Goal: Navigation & Orientation: Find specific page/section

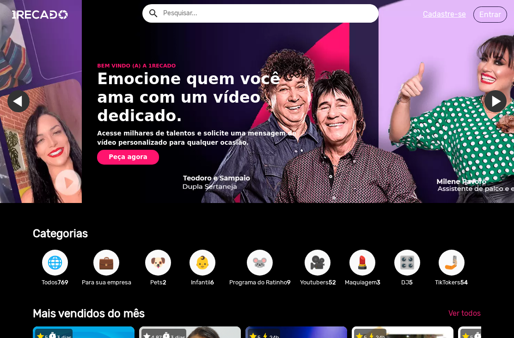
scroll to position [0, 1027]
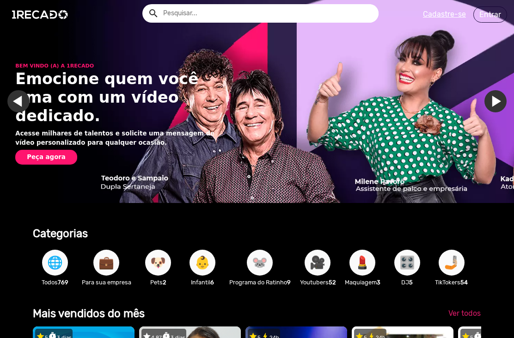
click at [321, 275] on span "🎥" at bounding box center [317, 262] width 16 height 26
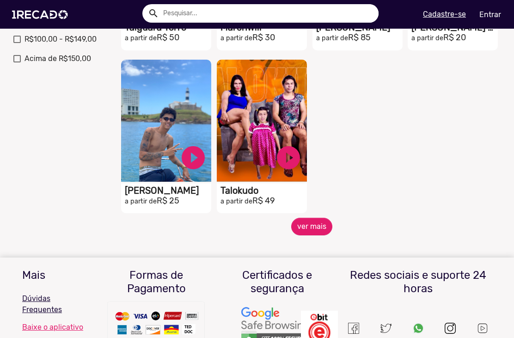
scroll to position [399, 0]
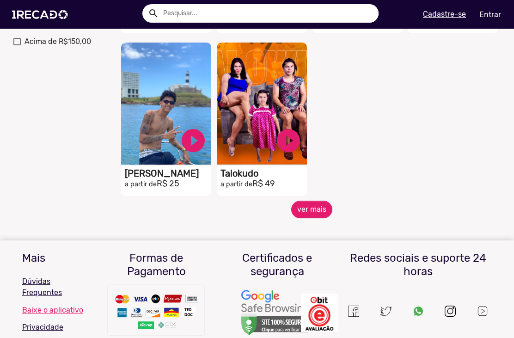
click at [308, 203] on button "ver mais" at bounding box center [311, 209] width 41 height 18
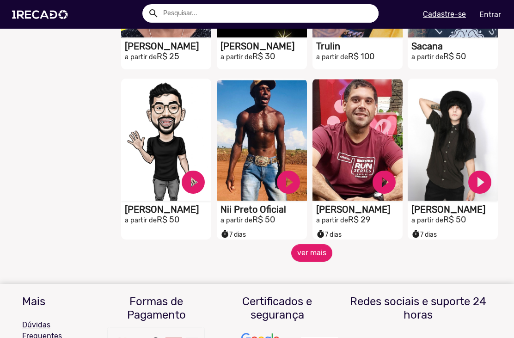
scroll to position [690, 0]
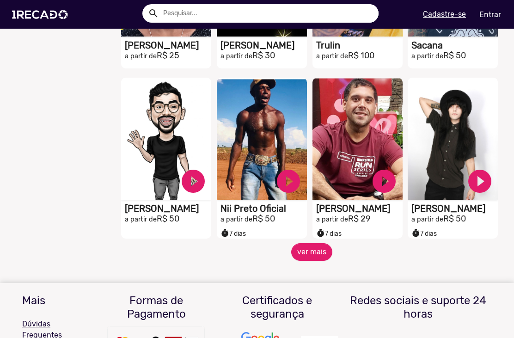
click at [321, 246] on button "ver mais" at bounding box center [311, 252] width 41 height 18
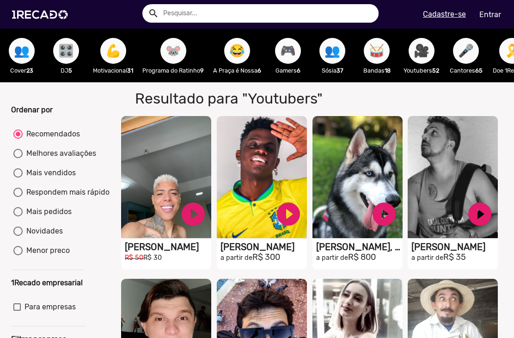
scroll to position [0, 331]
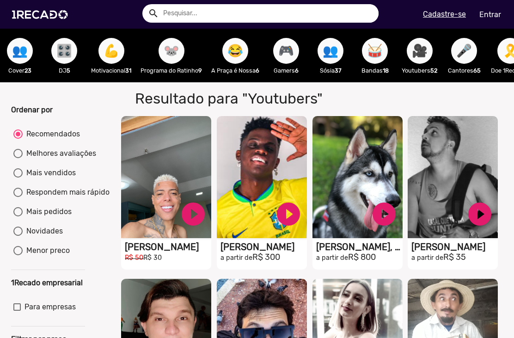
click at [292, 52] on span "🎮" at bounding box center [286, 51] width 16 height 26
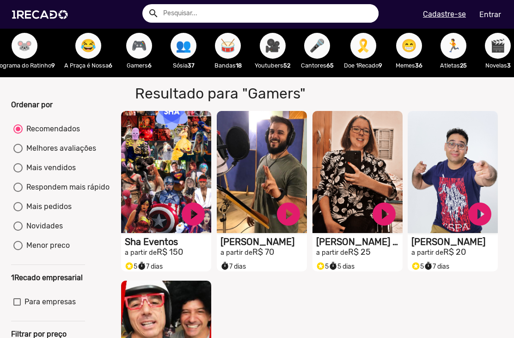
scroll to position [0, 480]
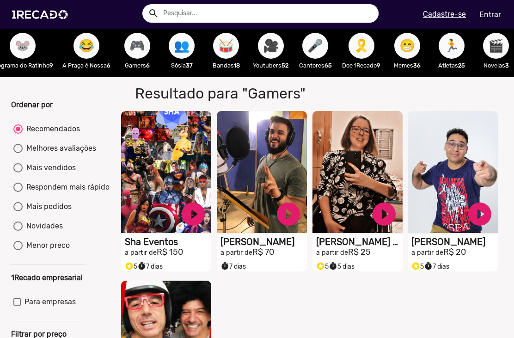
click at [278, 49] on span "🎥" at bounding box center [271, 46] width 16 height 26
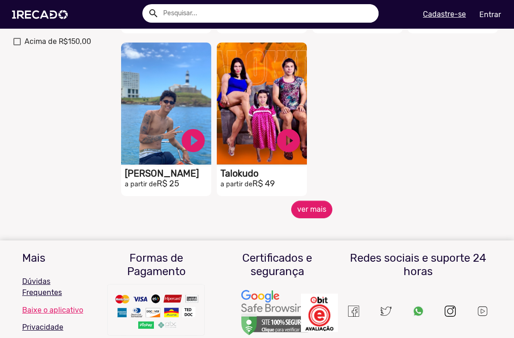
scroll to position [399, 0]
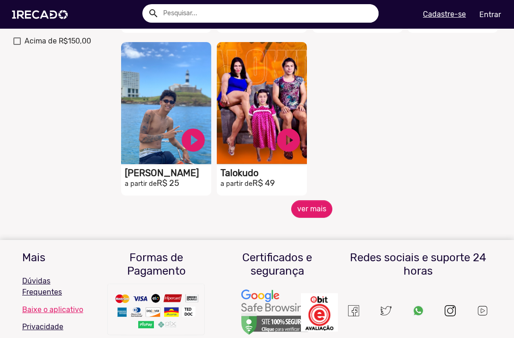
click at [309, 207] on button "ver mais" at bounding box center [311, 209] width 41 height 18
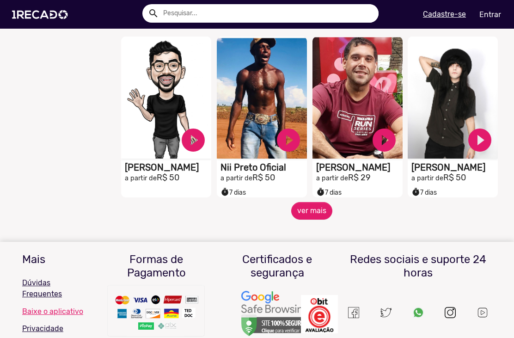
scroll to position [732, 0]
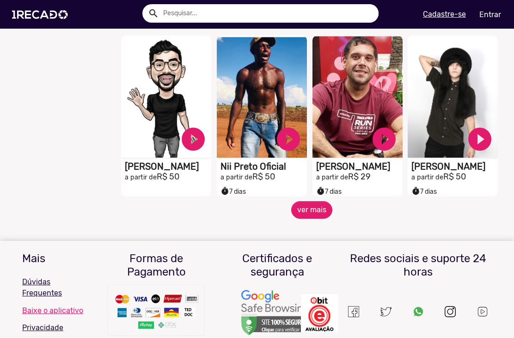
click at [308, 208] on button "ver mais" at bounding box center [311, 210] width 41 height 18
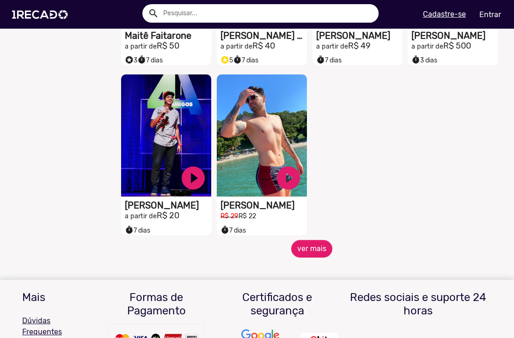
scroll to position [1216, 0]
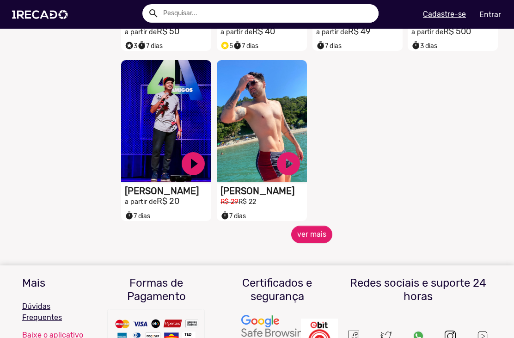
click at [304, 234] on button "ver mais" at bounding box center [311, 234] width 41 height 18
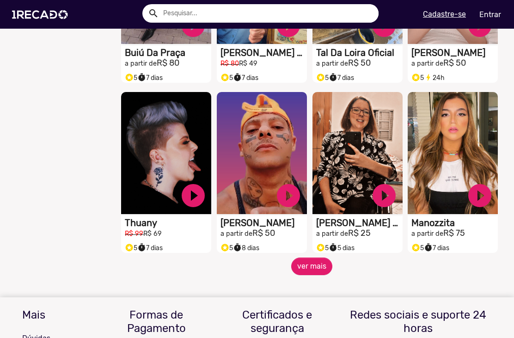
scroll to position [1525, 0]
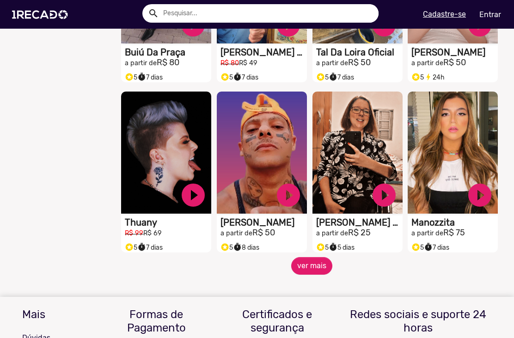
click at [310, 262] on button "ver mais" at bounding box center [311, 266] width 41 height 18
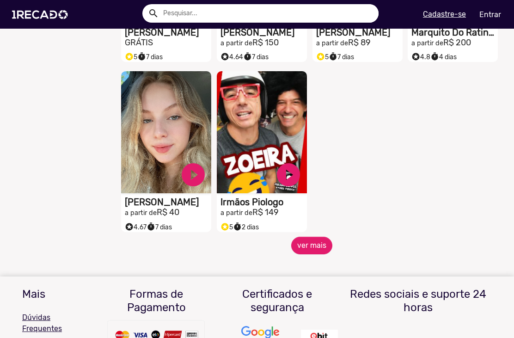
scroll to position [2055, 0]
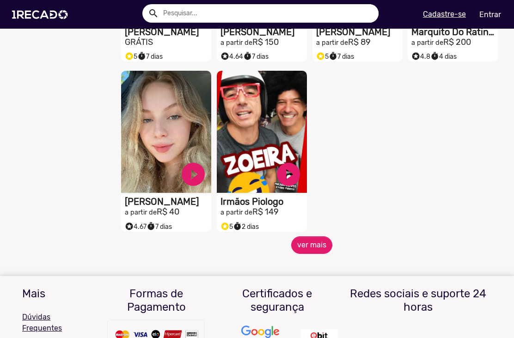
click at [307, 245] on button "ver mais" at bounding box center [311, 245] width 41 height 18
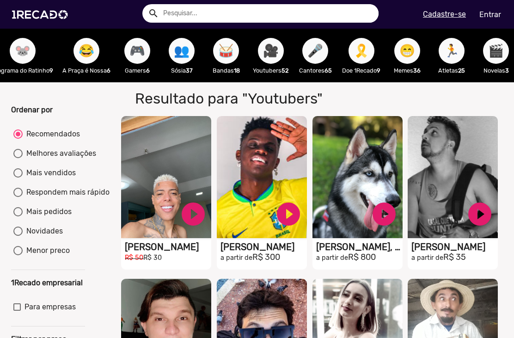
scroll to position [0, 0]
